Goal: Contribute content: Add original content to the website for others to see

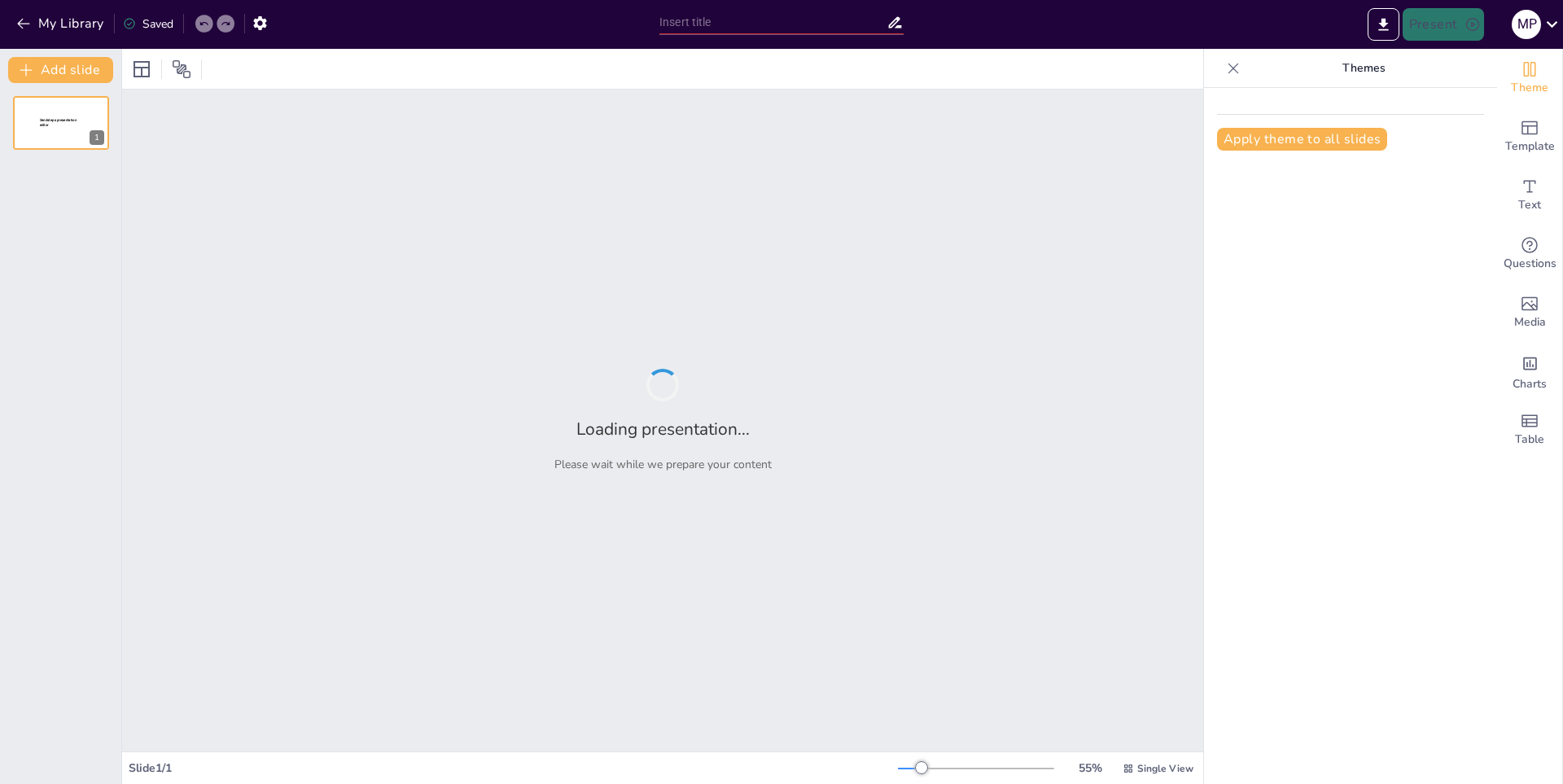
type input "Innovaciones Asiáticas: Un Recorrido por los Mejores Inventos"
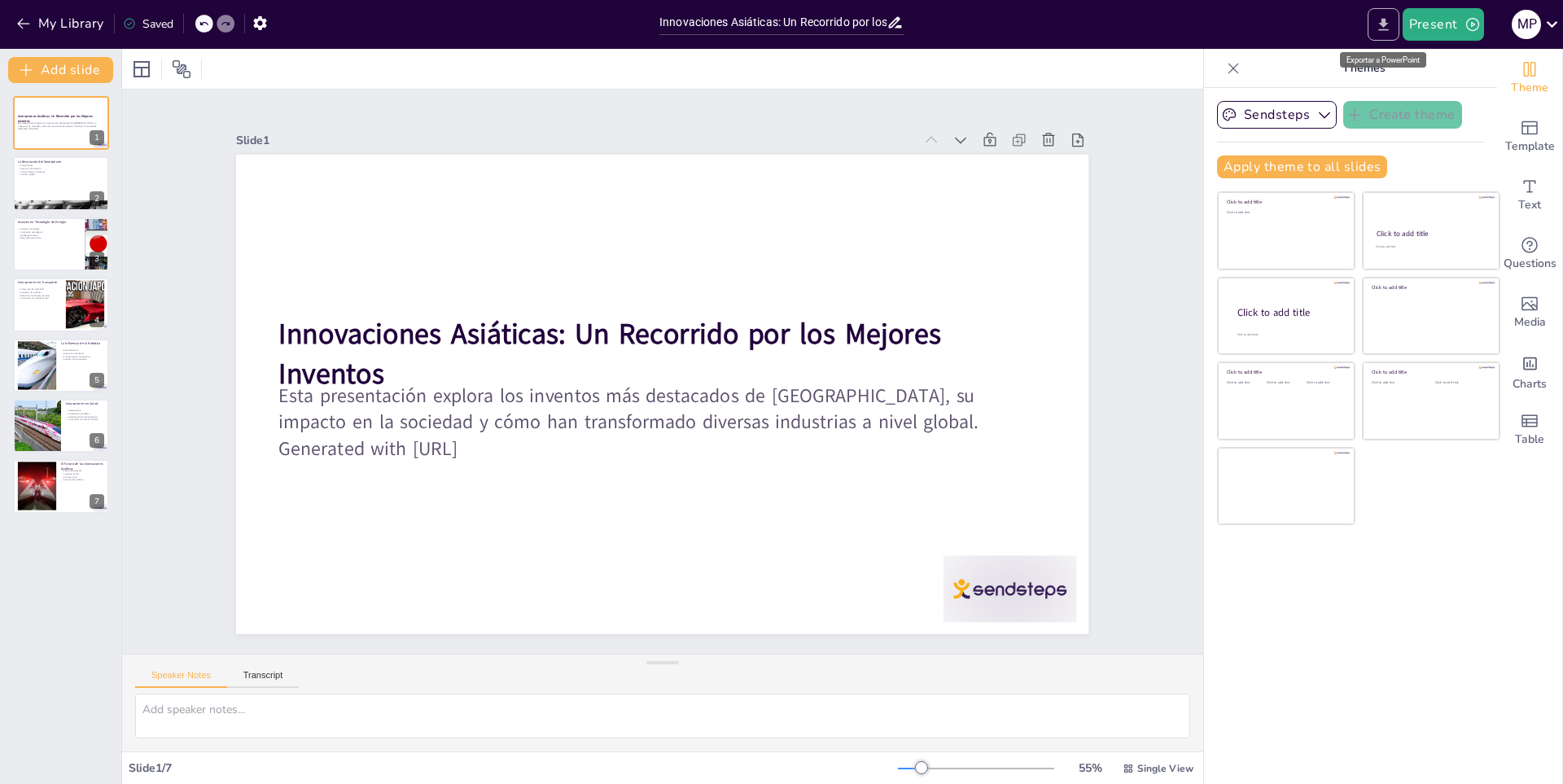
click at [1372, 26] on button "Export to PowerPoint" at bounding box center [1383, 25] width 32 height 32
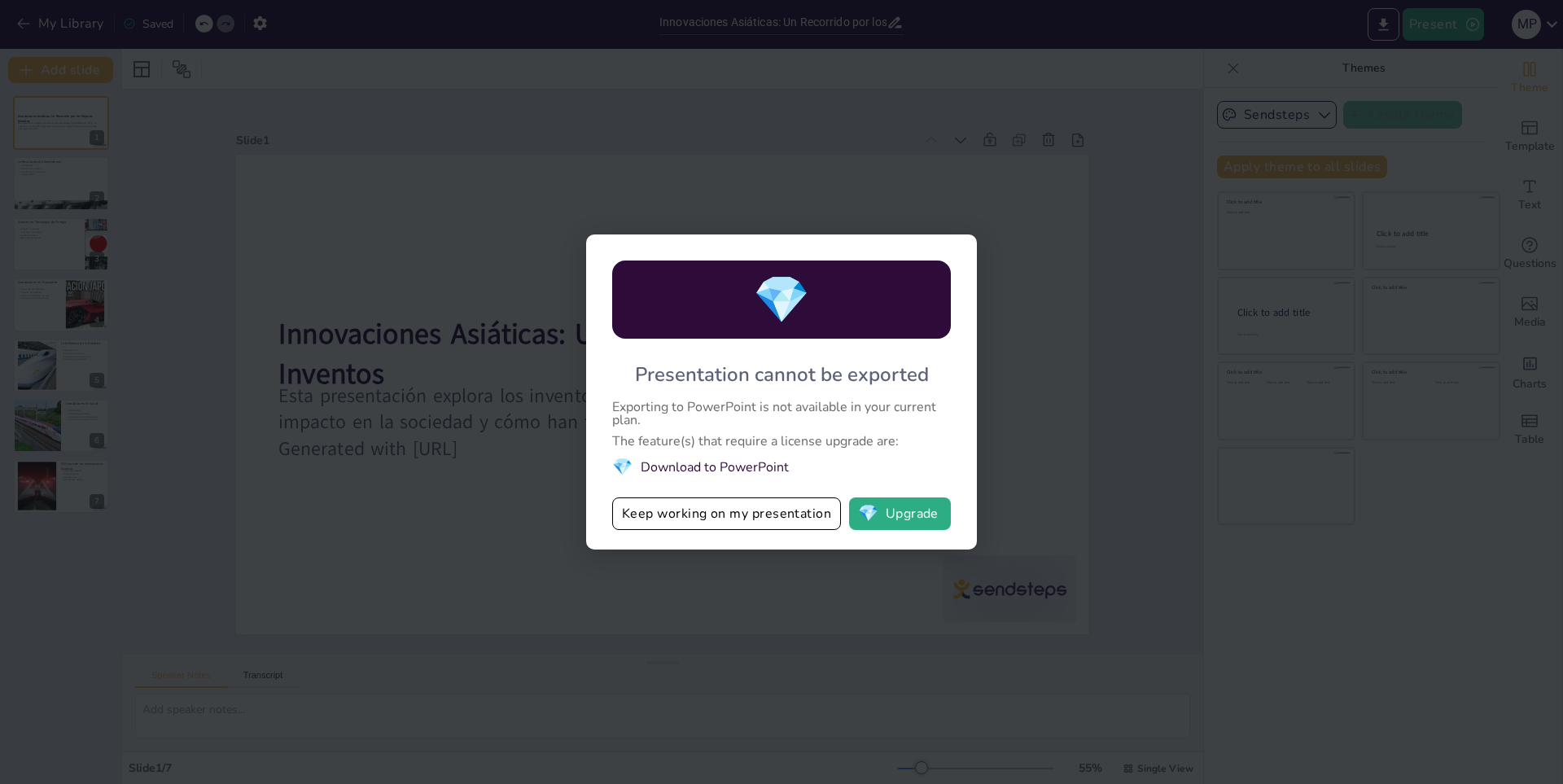
click at [1248, 484] on div "💎 Presentation cannot be exported Exporting to PowerPoint is not available in y…" at bounding box center [782, 392] width 1563 height 784
click at [769, 518] on button "Keep working on my presentation" at bounding box center [726, 514] width 229 height 32
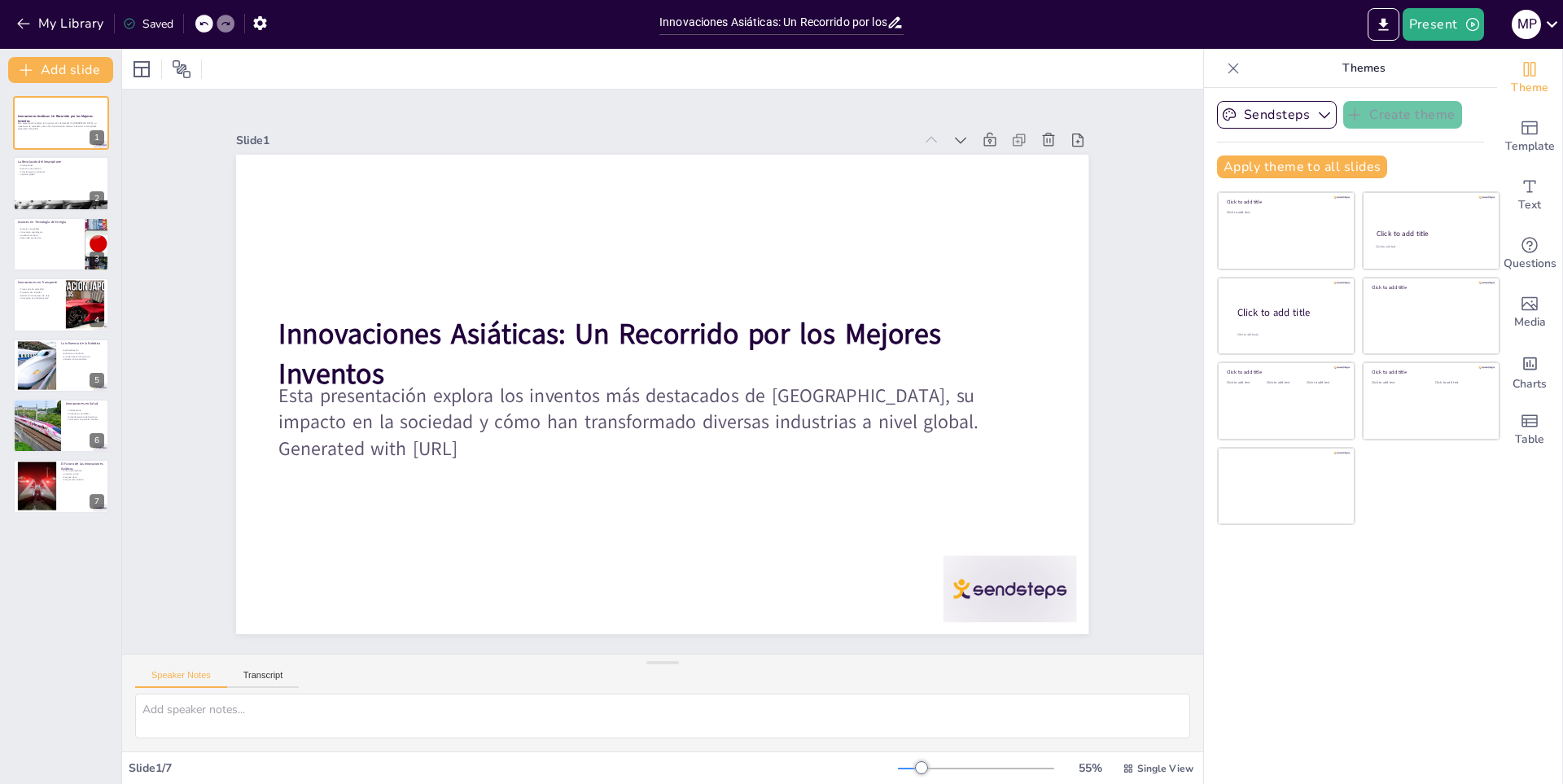
drag, startPoint x: 1208, startPoint y: 619, endPoint x: 1168, endPoint y: 628, distance: 41.0
click at [147, 27] on div "Saved" at bounding box center [148, 24] width 50 height 15
click at [52, 22] on button "My Library" at bounding box center [61, 23] width 98 height 26
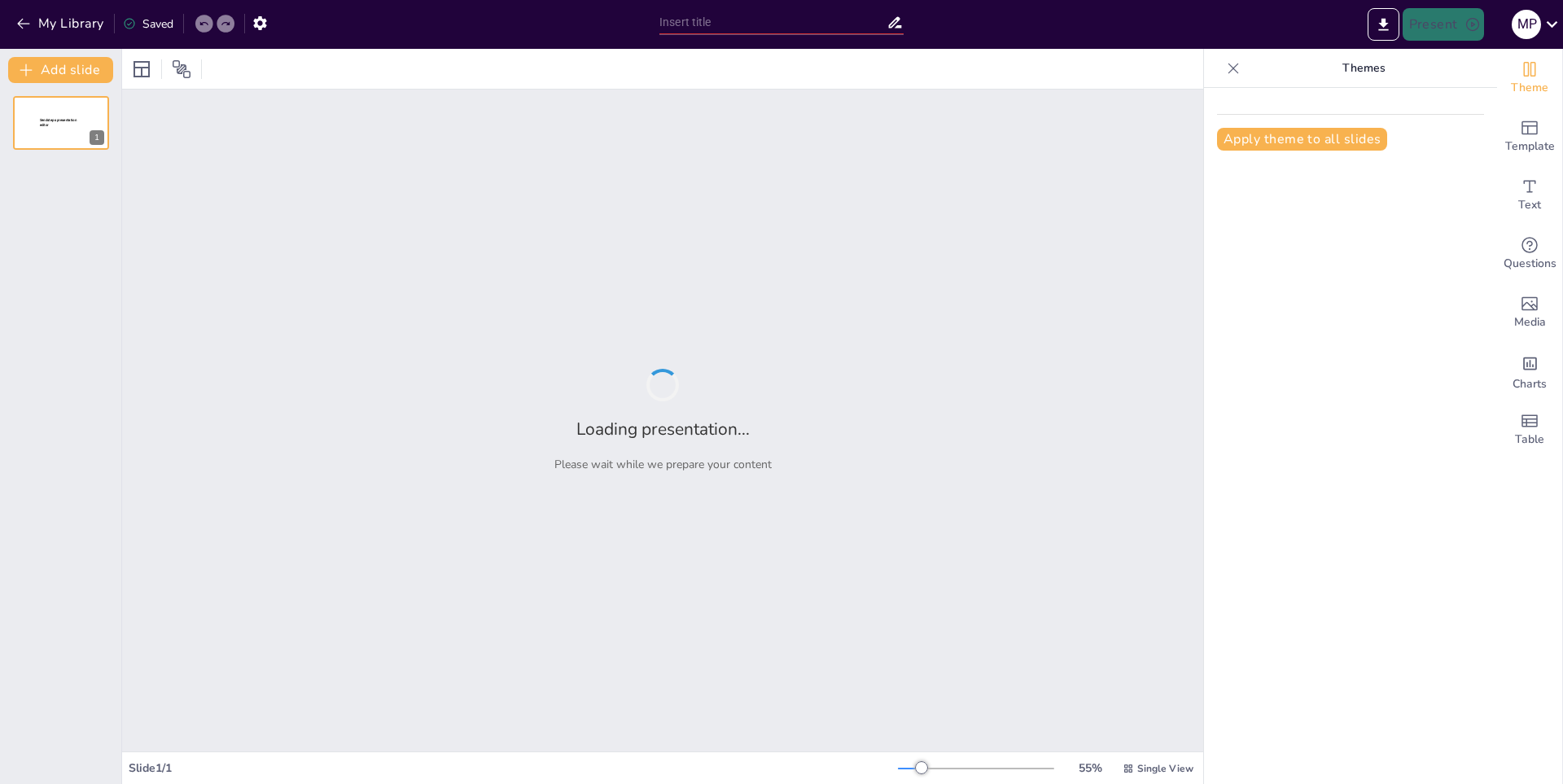
type input "Impacto de las Teorías Científicas en la Historia"
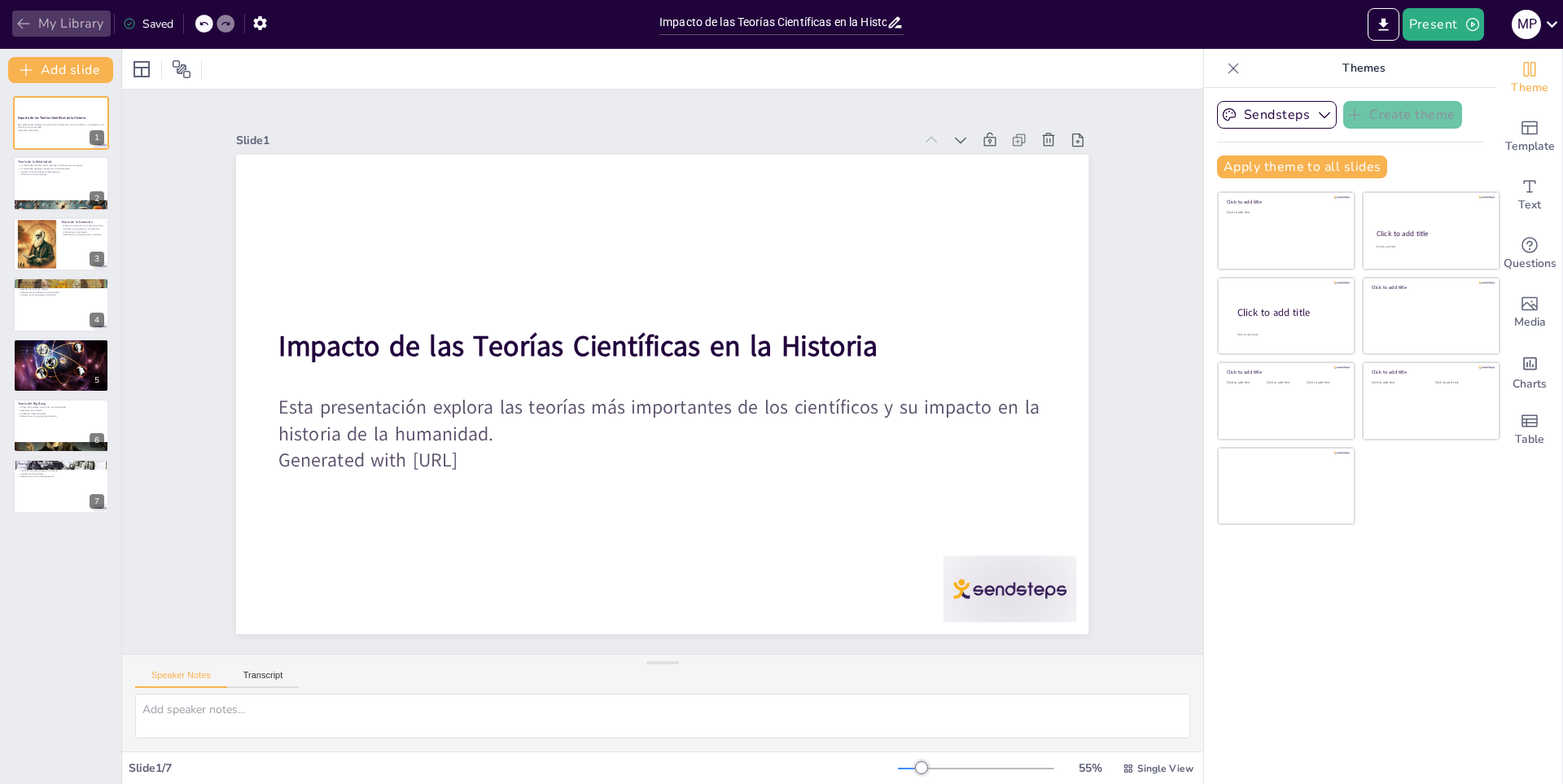
click at [32, 15] on button "My Library" at bounding box center [61, 23] width 98 height 26
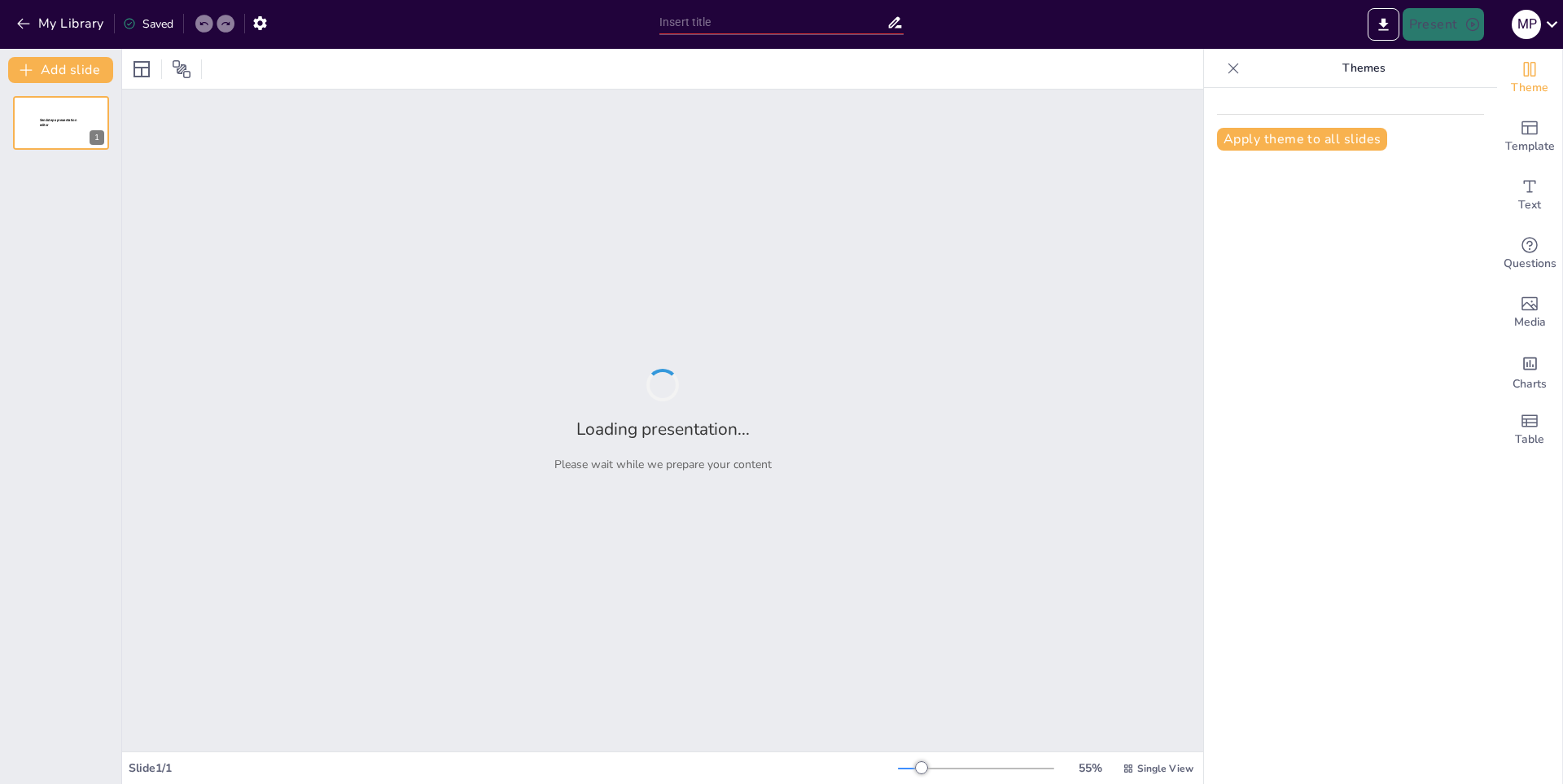
type input "Evolución de la Moda a Través de las Décadas"
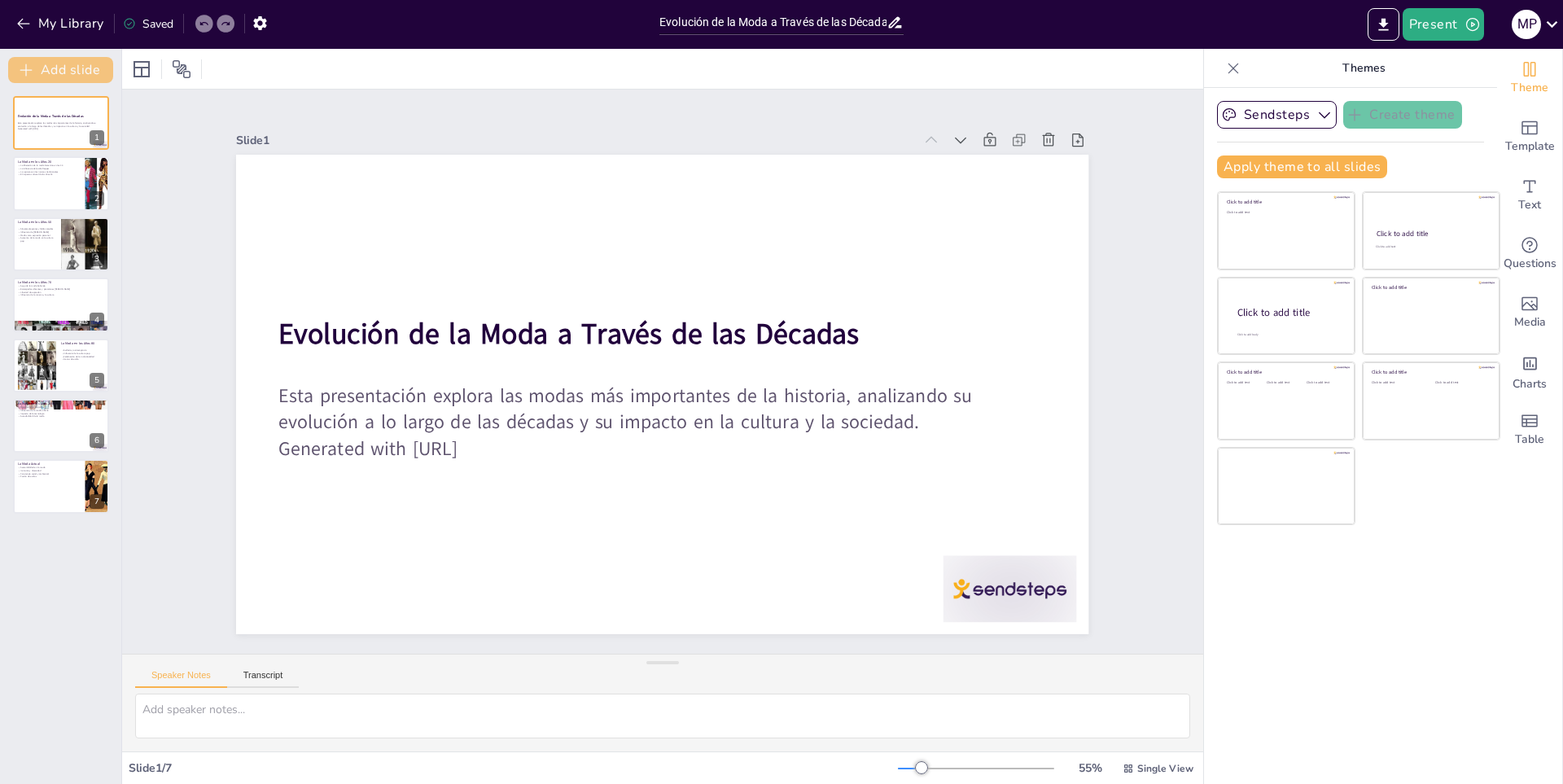
click at [49, 63] on button "Add slide" at bounding box center [61, 70] width 105 height 26
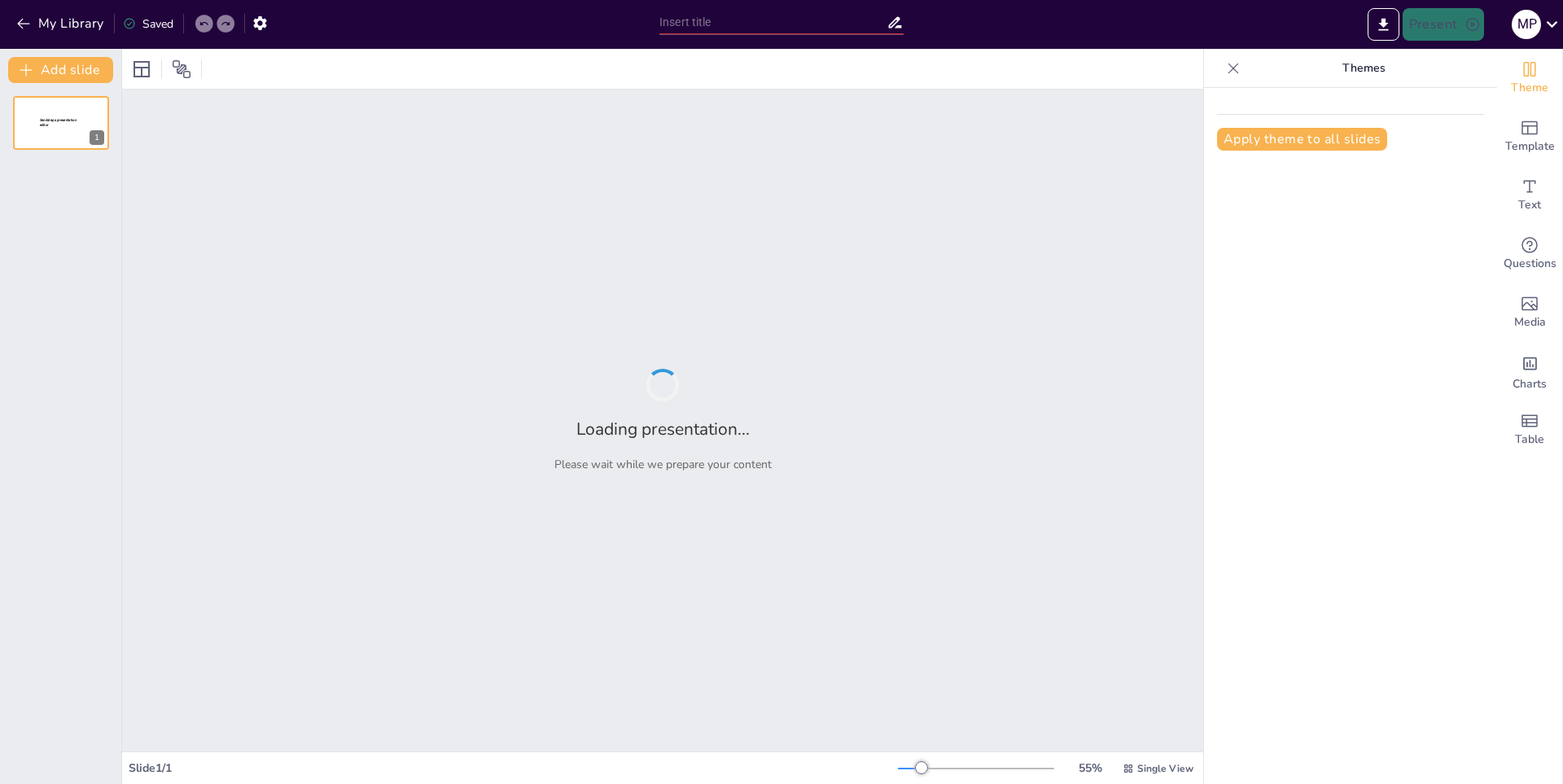
type input "Impacto de las Teorías Científicas en la Historia"
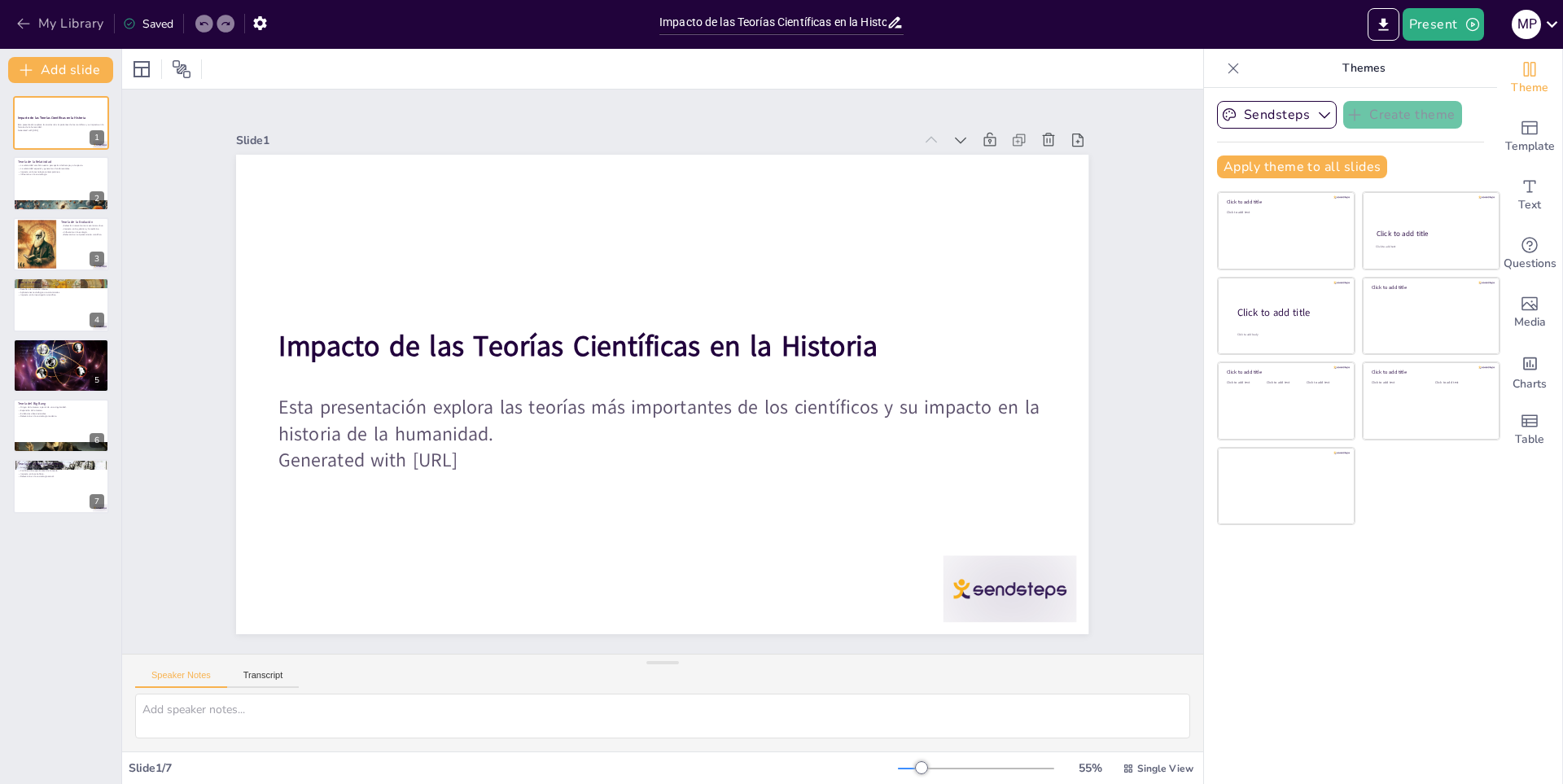
click at [53, 17] on button "My Library" at bounding box center [61, 23] width 98 height 26
